Goal: Navigation & Orientation: Find specific page/section

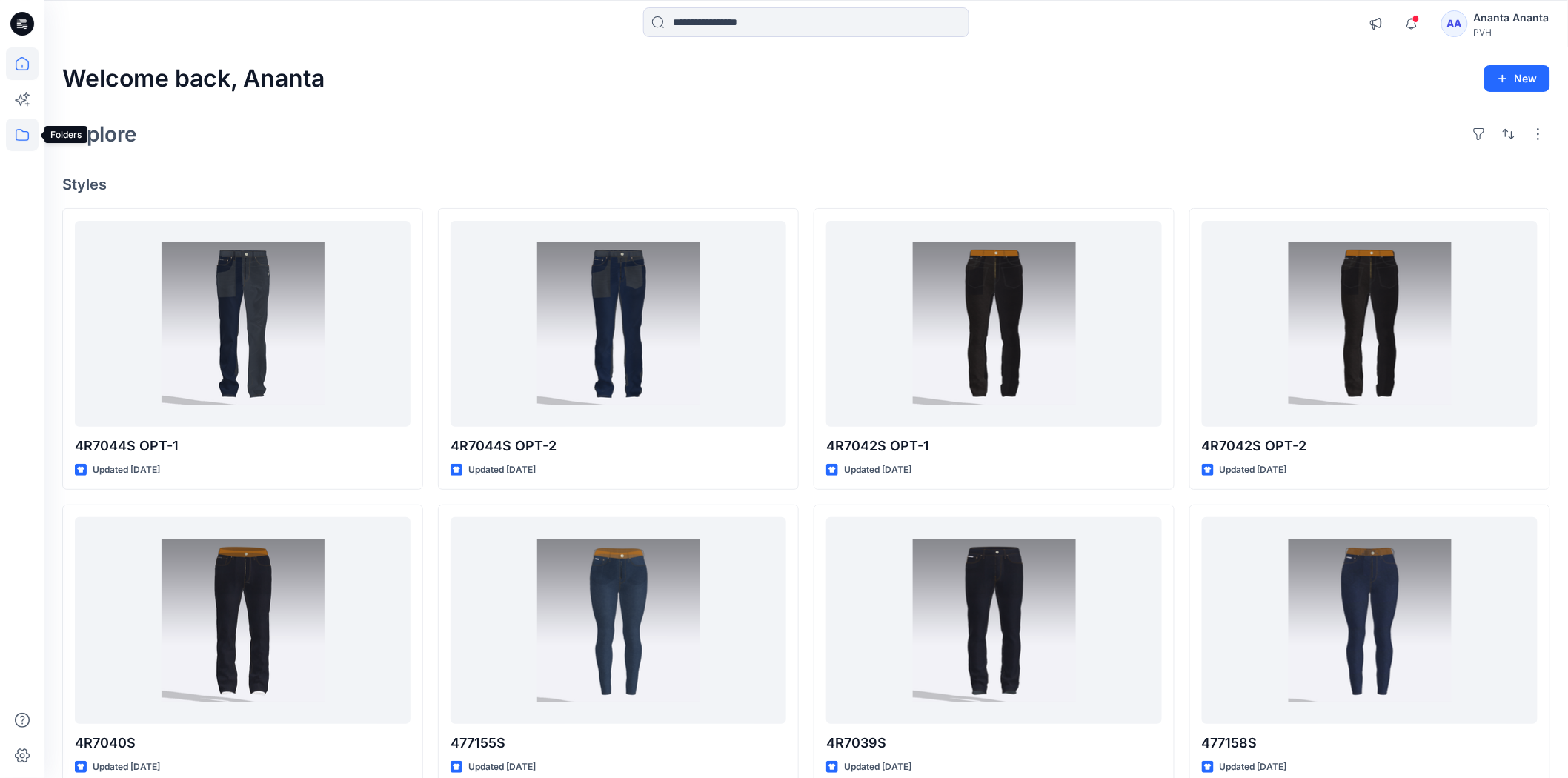
click at [18, 139] on icon at bounding box center [22, 135] width 13 height 12
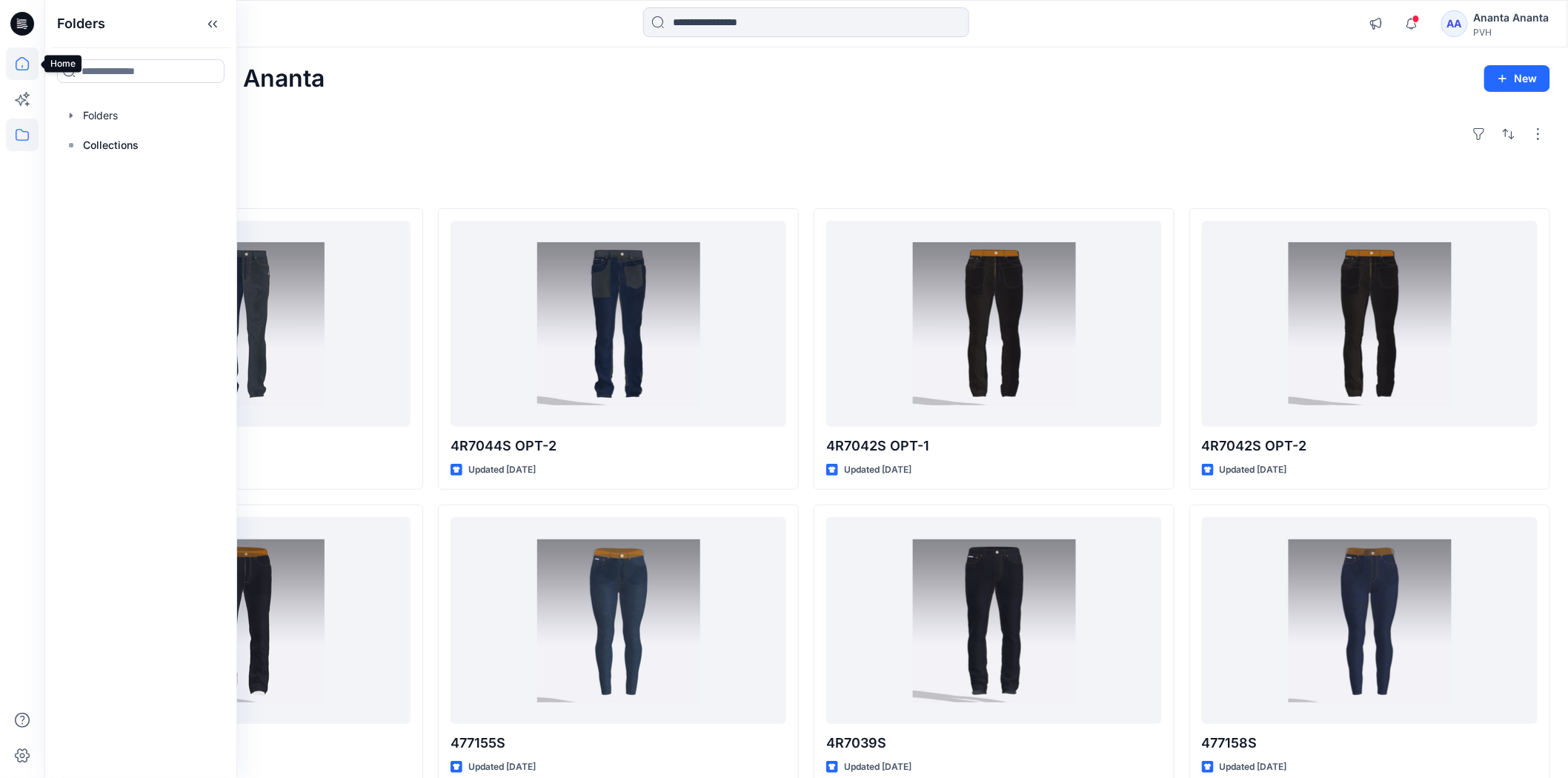
click at [17, 57] on icon at bounding box center [22, 64] width 33 height 33
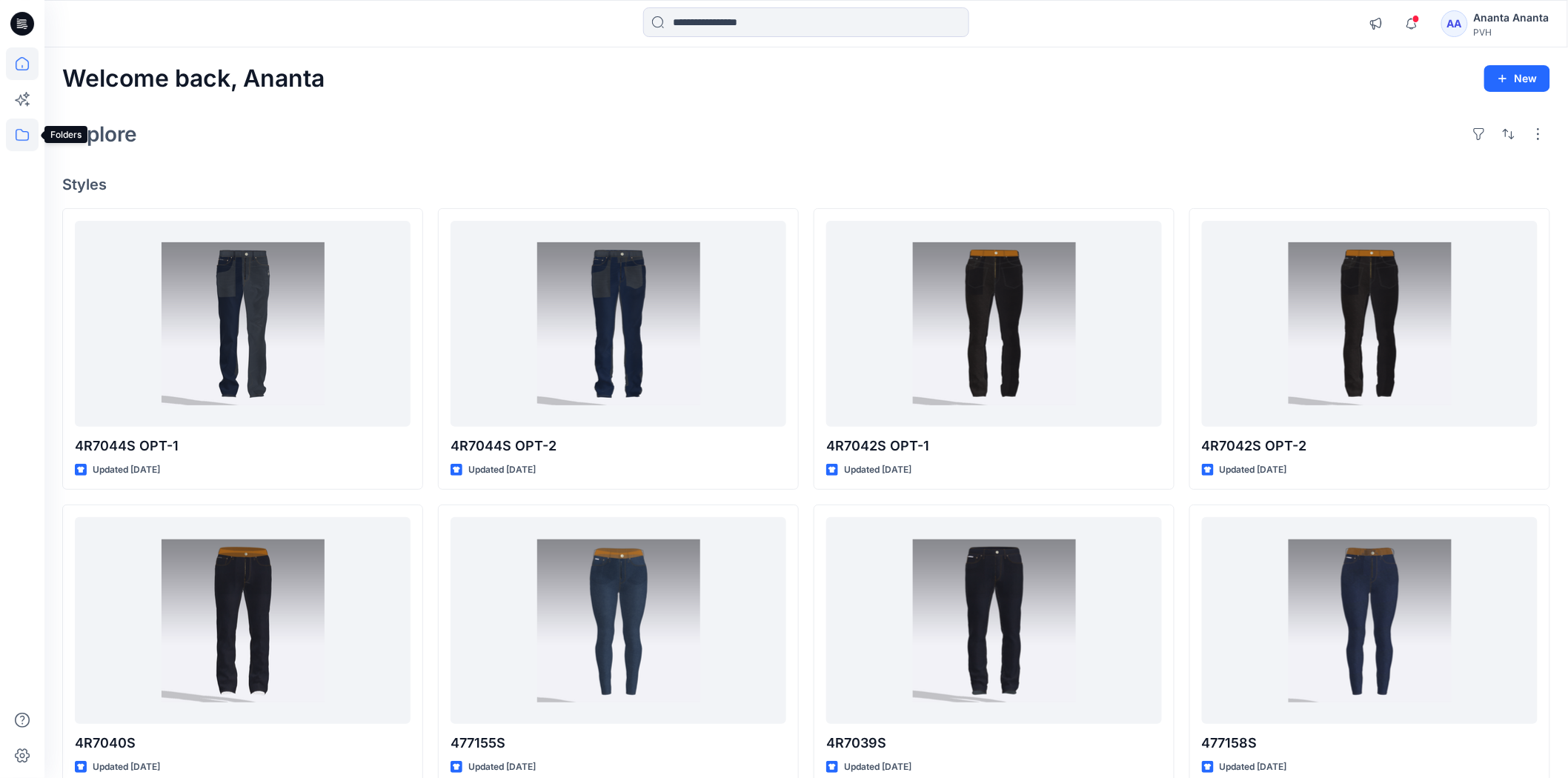
click at [24, 129] on icon at bounding box center [22, 134] width 33 height 33
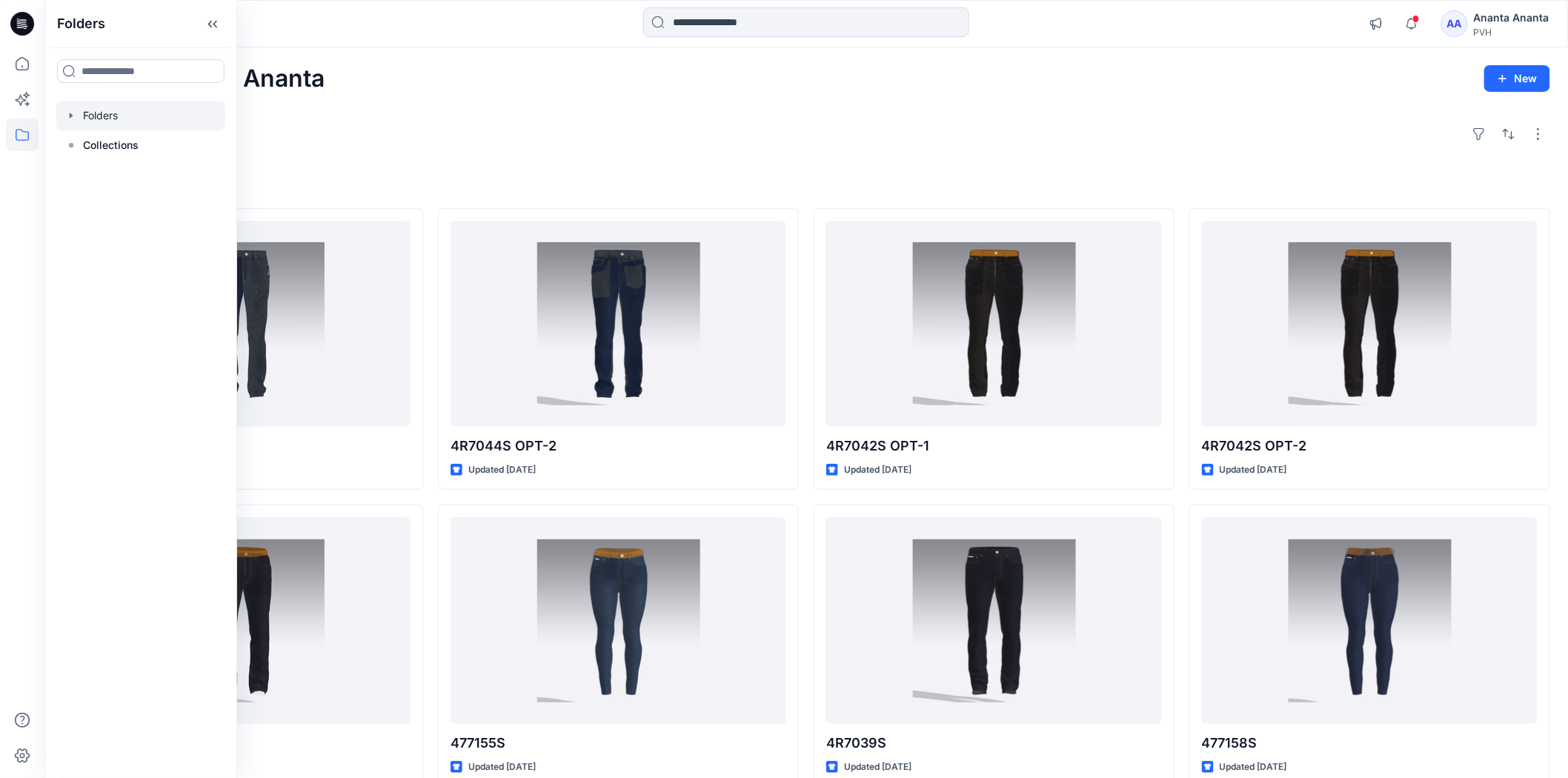
click at [127, 114] on div at bounding box center [141, 115] width 169 height 30
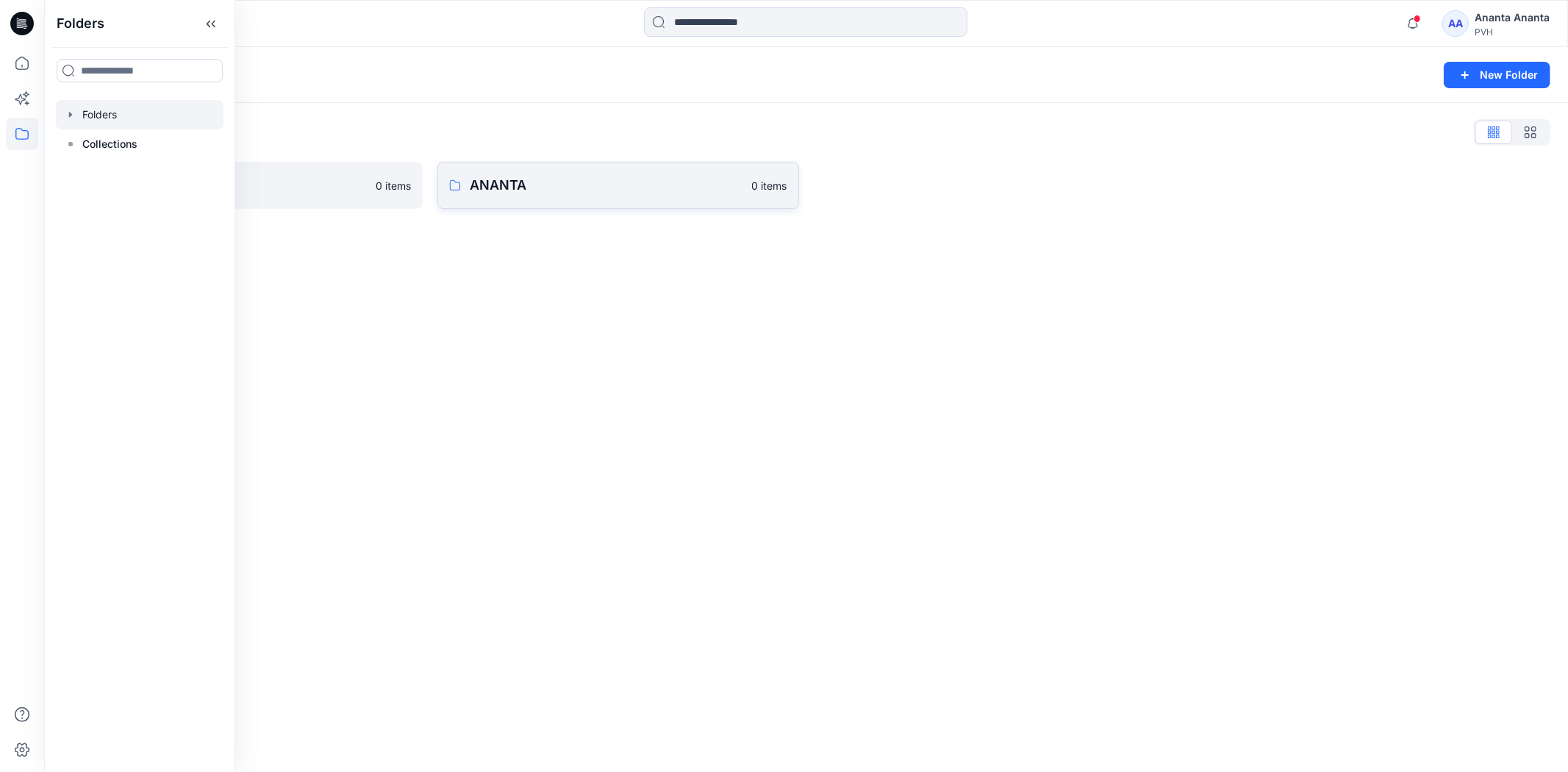
click at [500, 191] on p "ANANTA" at bounding box center [606, 184] width 273 height 21
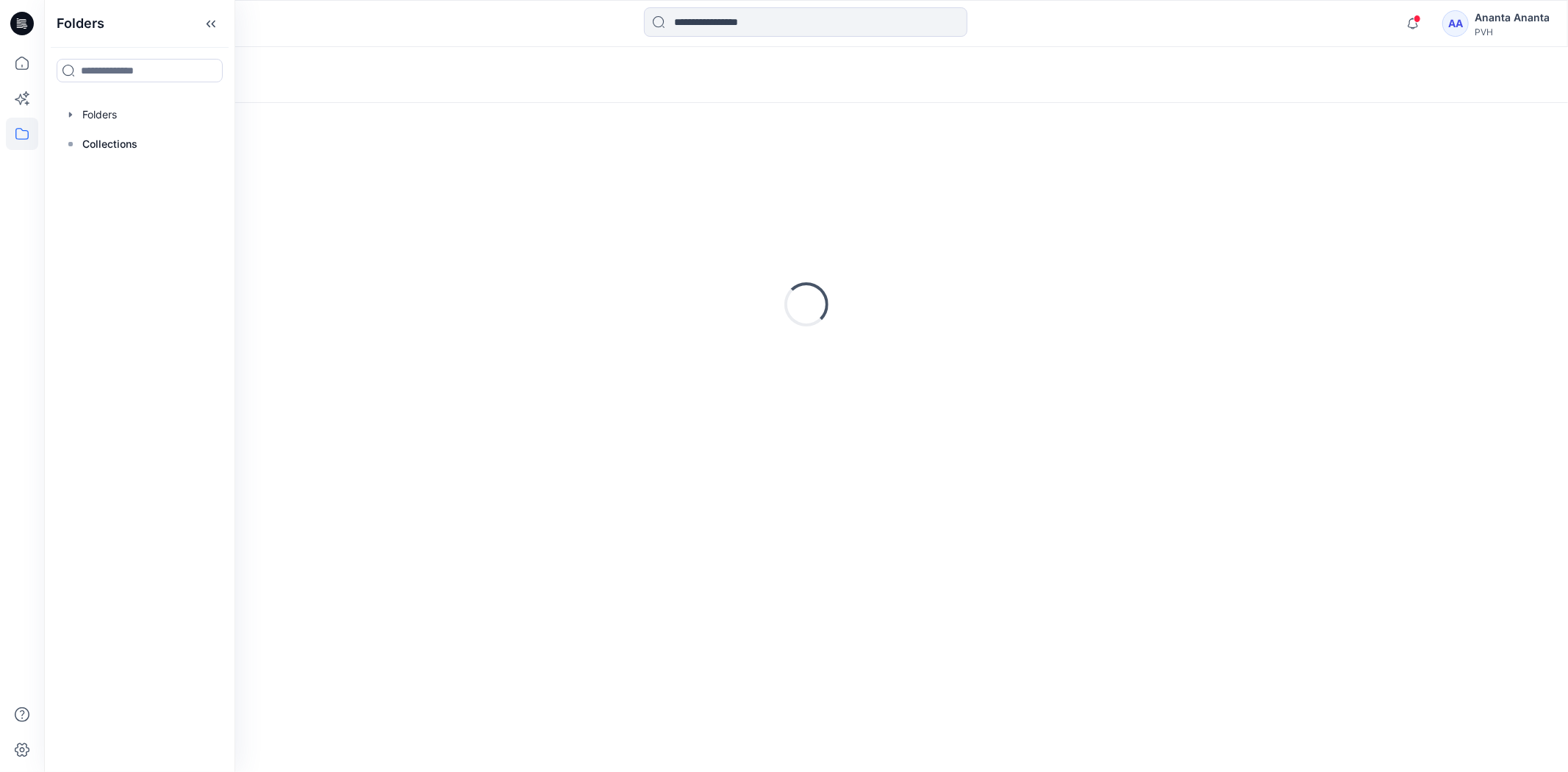
click at [500, 189] on div "Loading..." at bounding box center [807, 304] width 1489 height 368
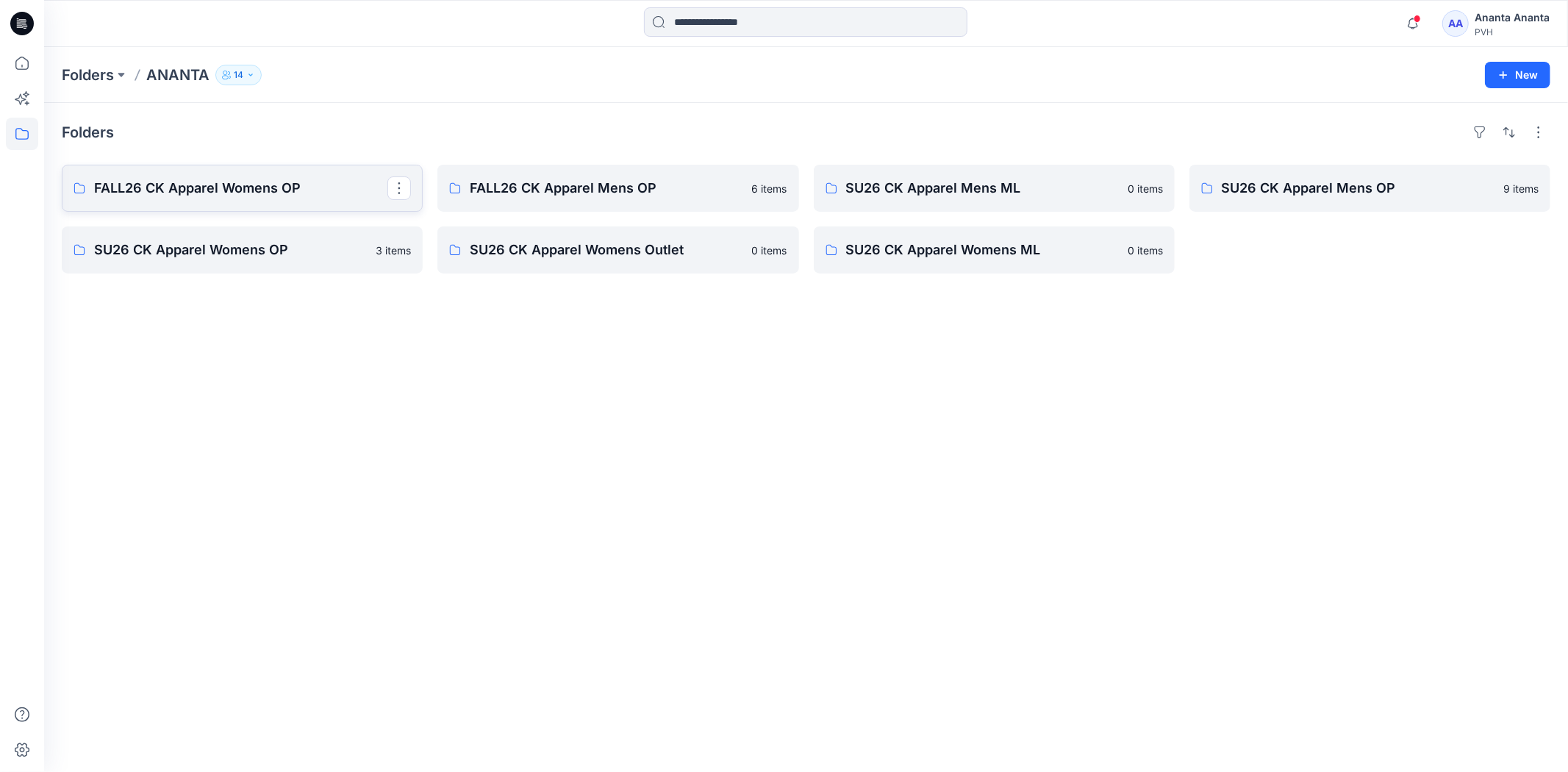
click at [192, 188] on p "FALL26 CK Apparel Womens OP" at bounding box center [241, 187] width 294 height 21
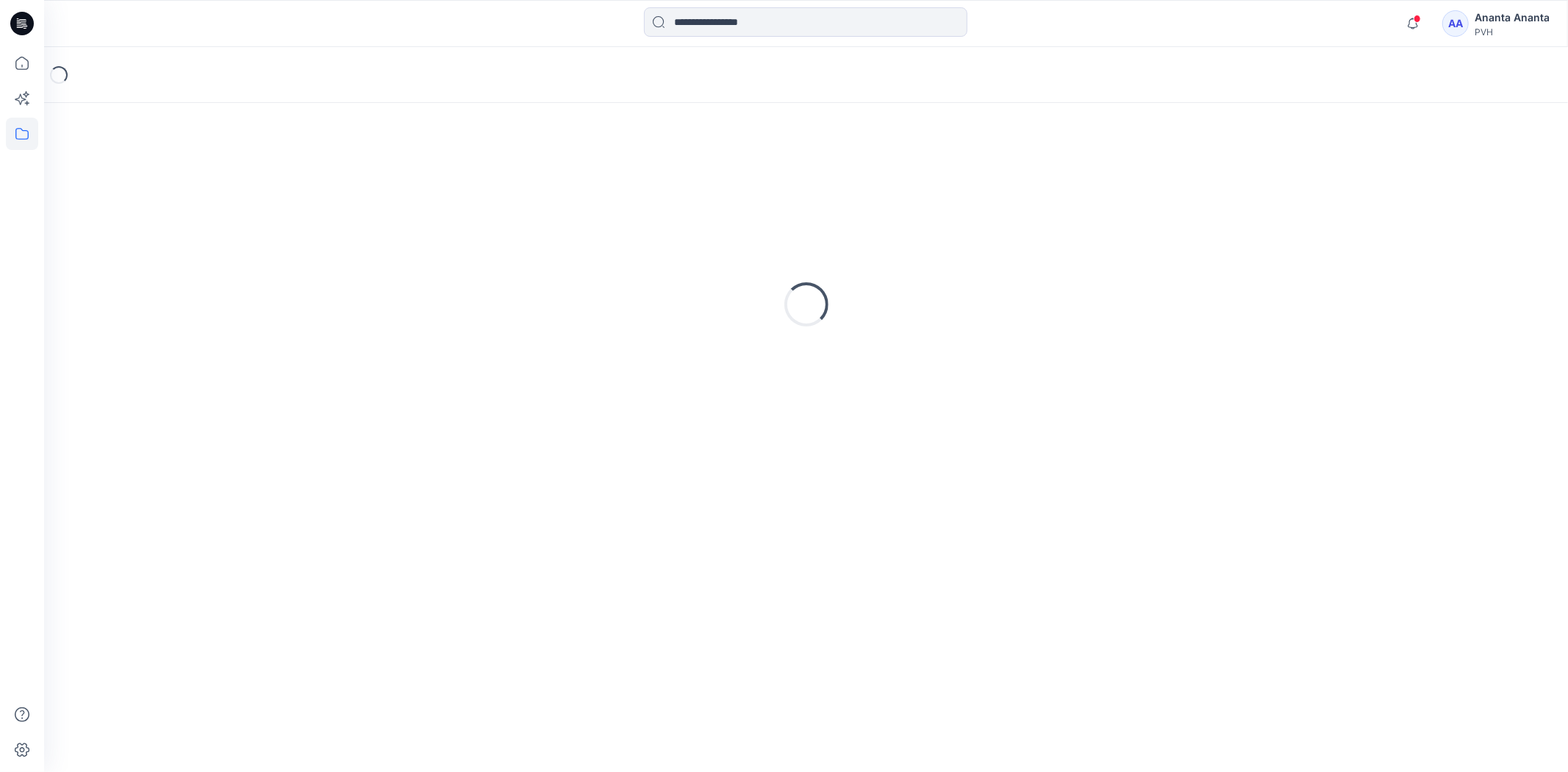
click at [192, 188] on div "Loading..." at bounding box center [807, 304] width 1489 height 368
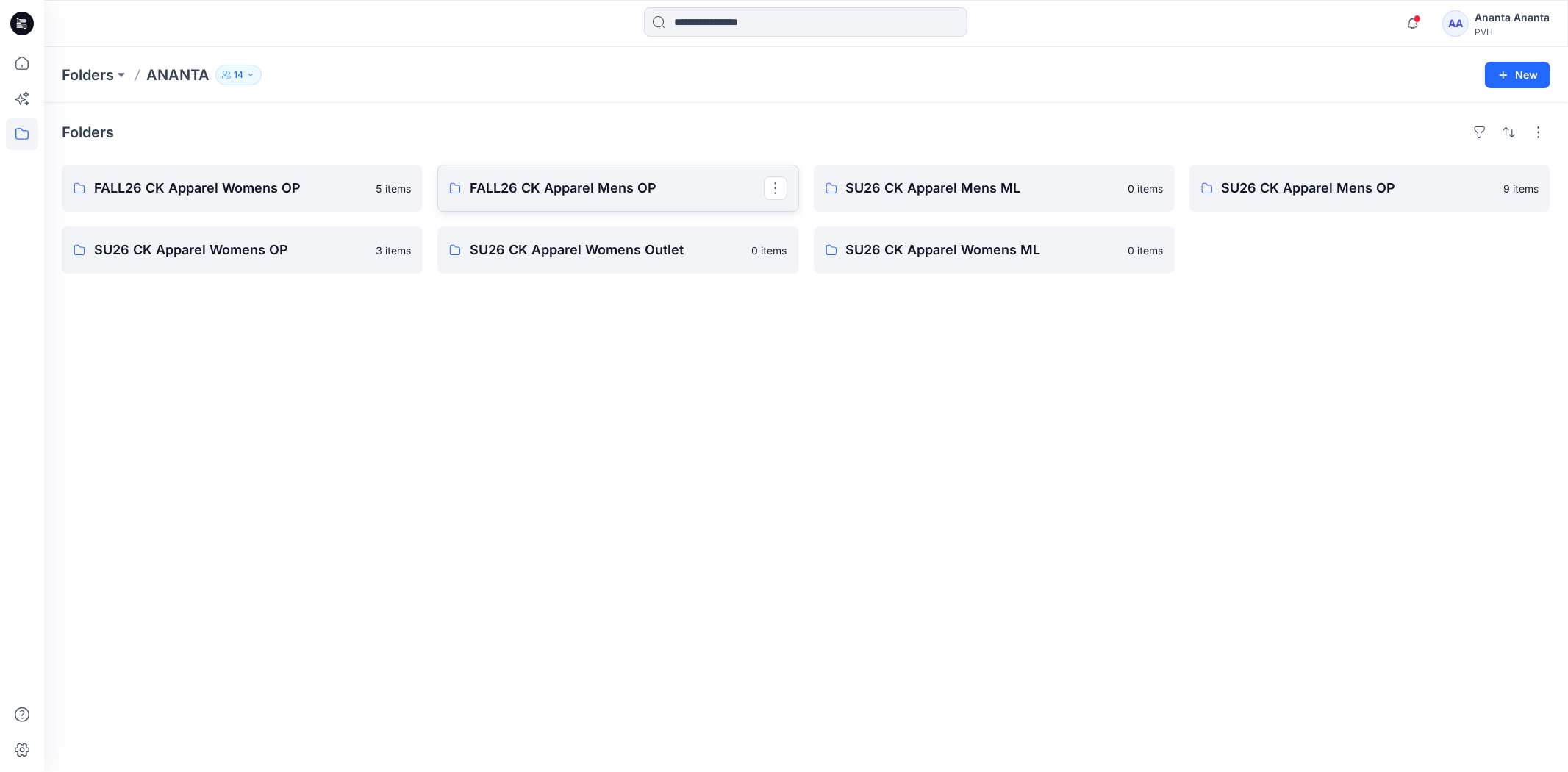
click at [539, 199] on link "FALL26 CK Apparel Mens OP" at bounding box center [618, 188] width 361 height 47
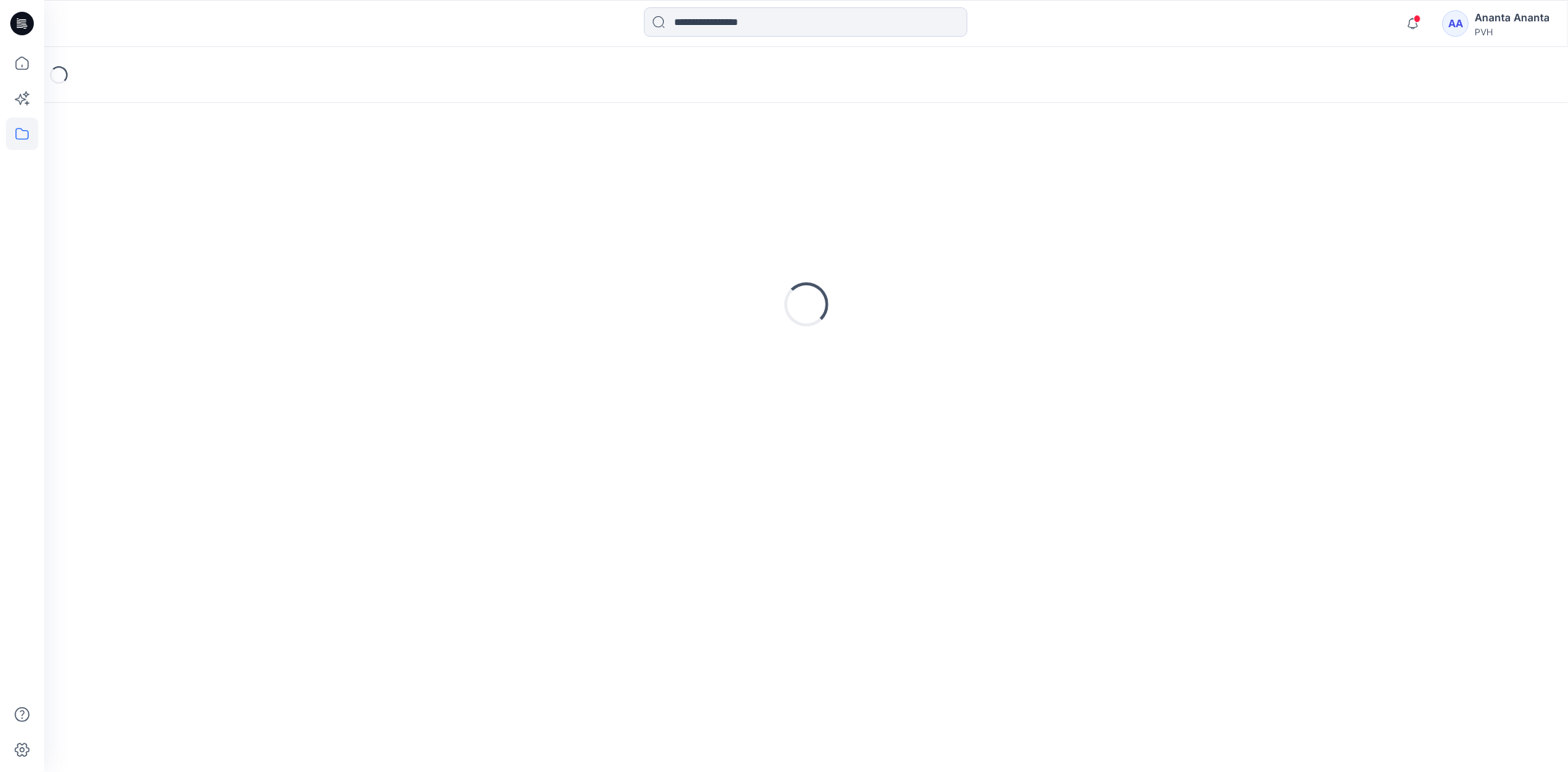
click at [539, 199] on div "Loading..." at bounding box center [807, 304] width 1489 height 368
